Goal: Use online tool/utility: Use online tool/utility

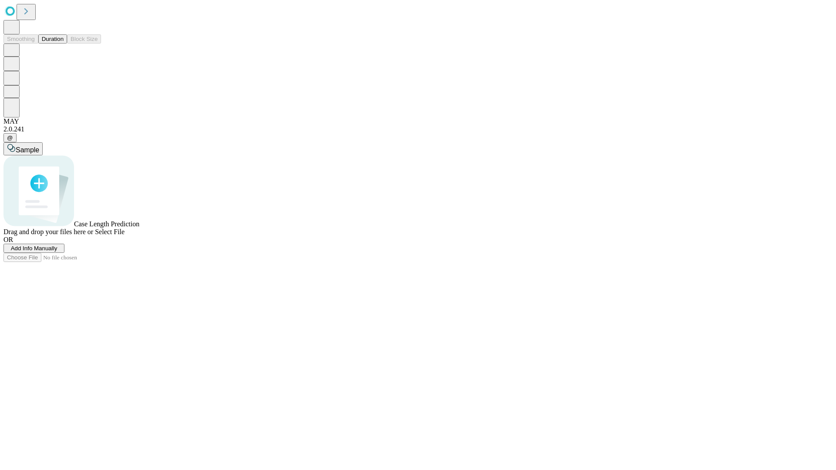
click at [64, 44] on button "Duration" at bounding box center [52, 38] width 29 height 9
click at [39, 146] on span "Sample" at bounding box center [28, 149] width 24 height 7
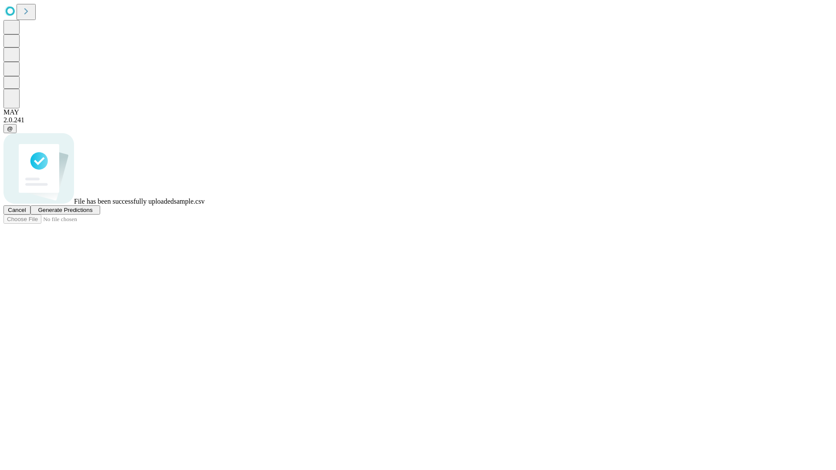
click at [92, 213] on span "Generate Predictions" at bounding box center [65, 210] width 54 height 7
